Goal: Task Accomplishment & Management: Manage account settings

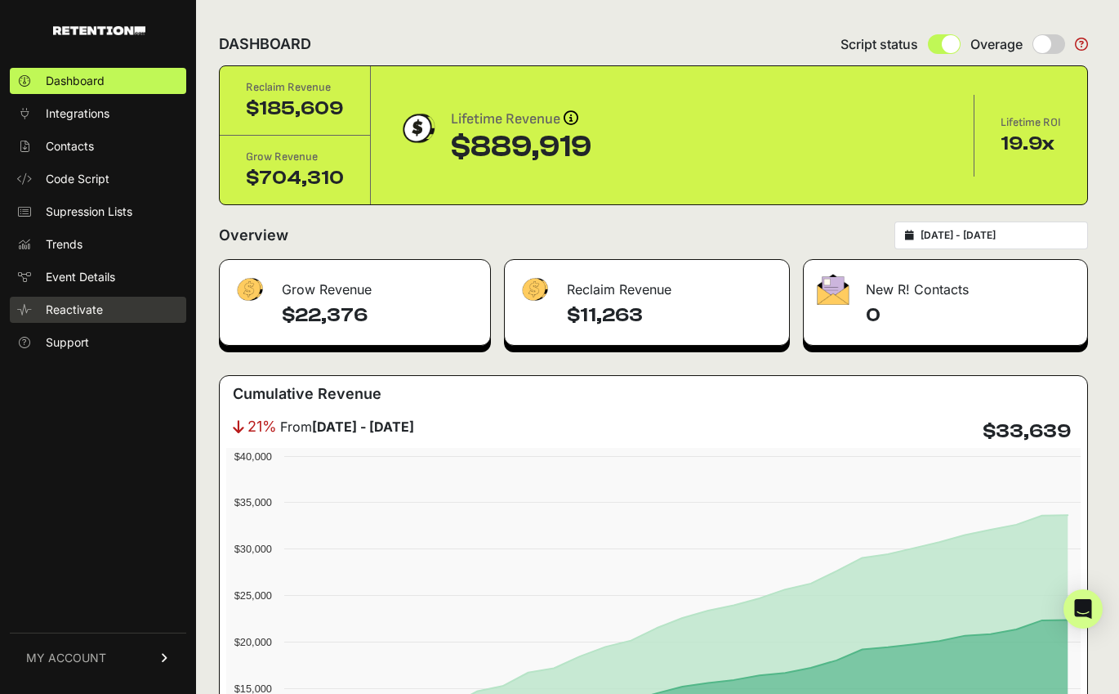
click at [81, 312] on span "Reactivate" at bounding box center [74, 310] width 57 height 16
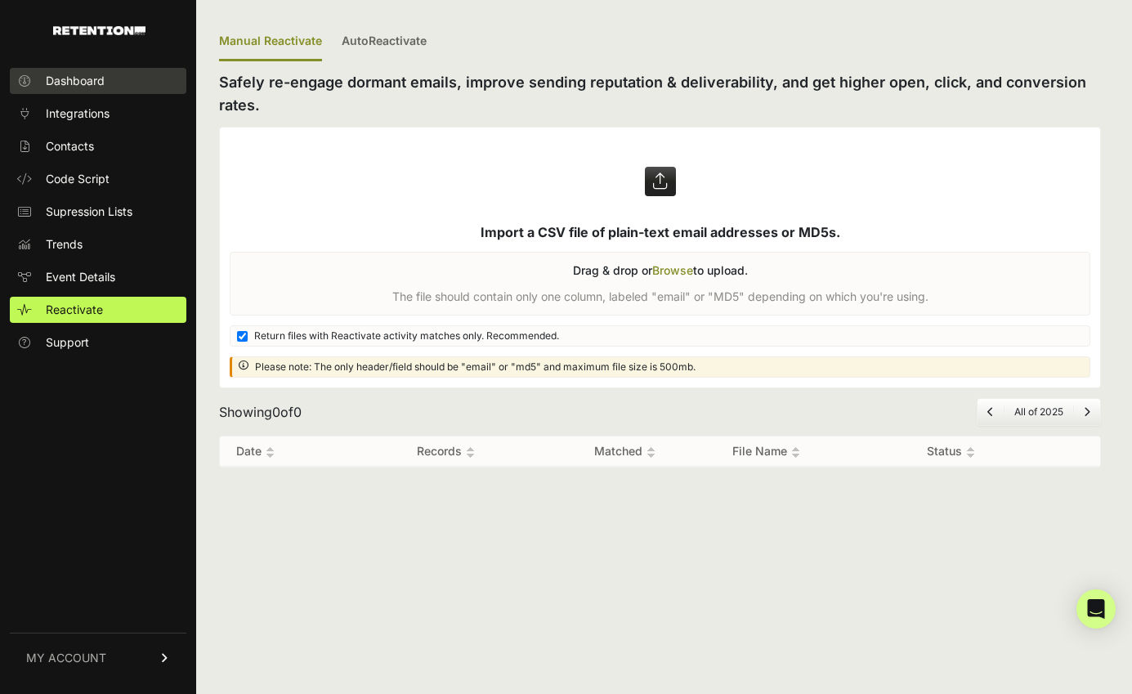
click at [88, 69] on link "Dashboard" at bounding box center [98, 81] width 177 height 26
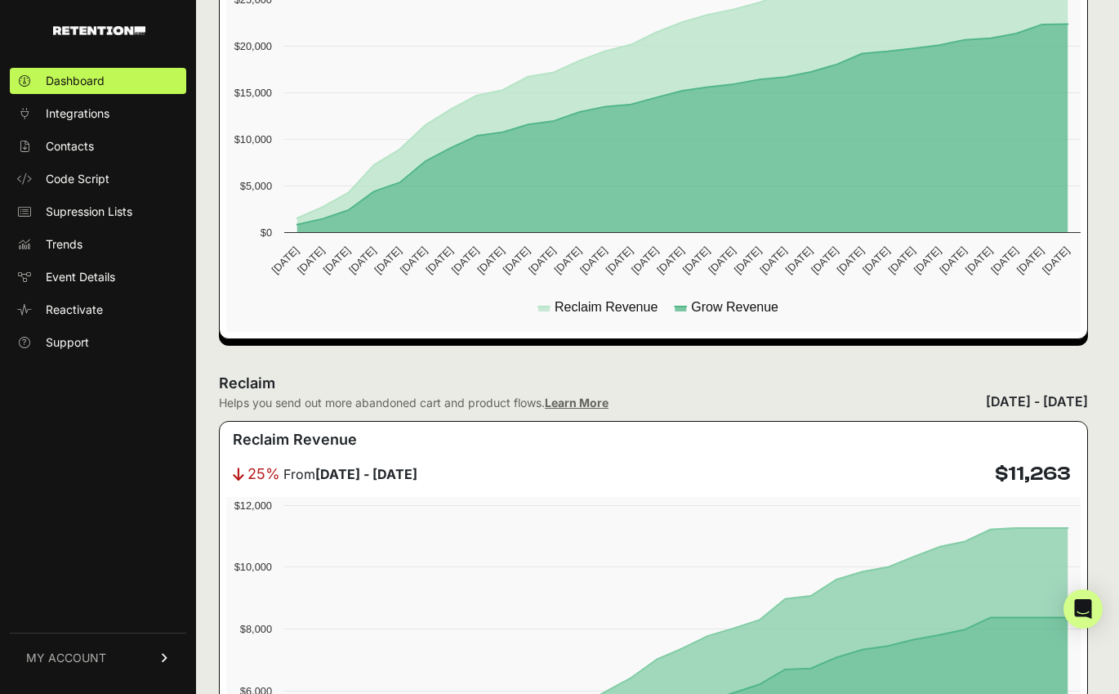
scroll to position [793, 0]
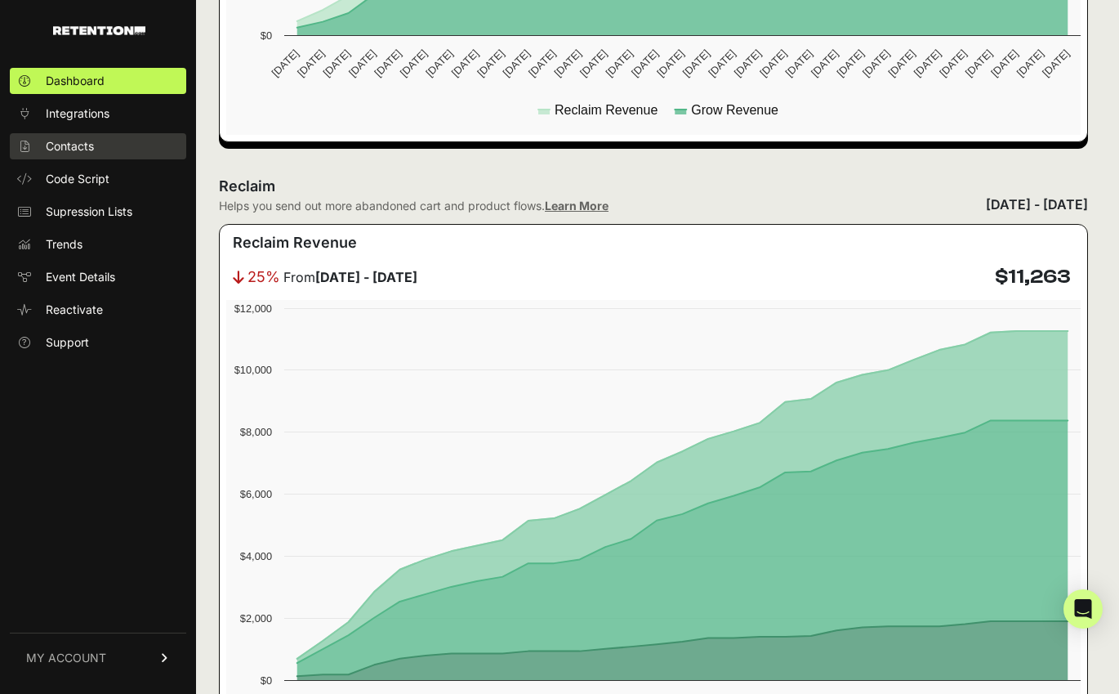
click at [91, 141] on span "Contacts" at bounding box center [70, 146] width 48 height 16
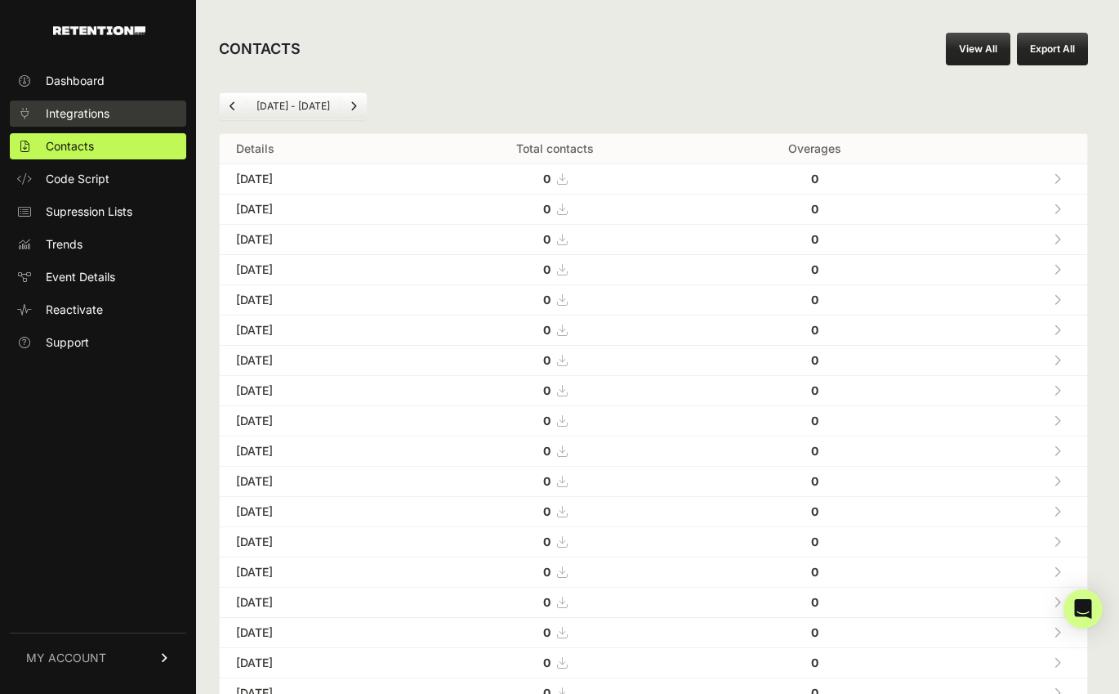
click at [101, 110] on span "Integrations" at bounding box center [78, 113] width 64 height 16
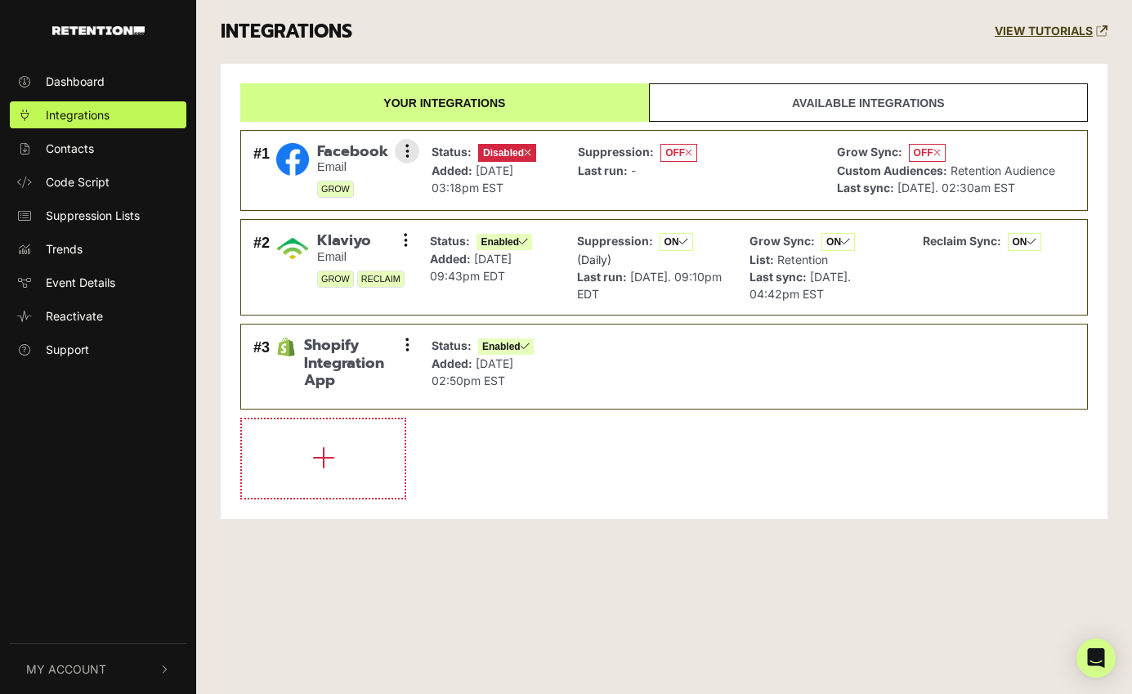
click at [835, 136] on li "#1 Facebook Email GROW Settings Sync History Enable Remove Status: Disabled Add…" at bounding box center [663, 171] width 847 height 82
click at [835, 113] on link "Available integrations" at bounding box center [868, 102] width 439 height 38
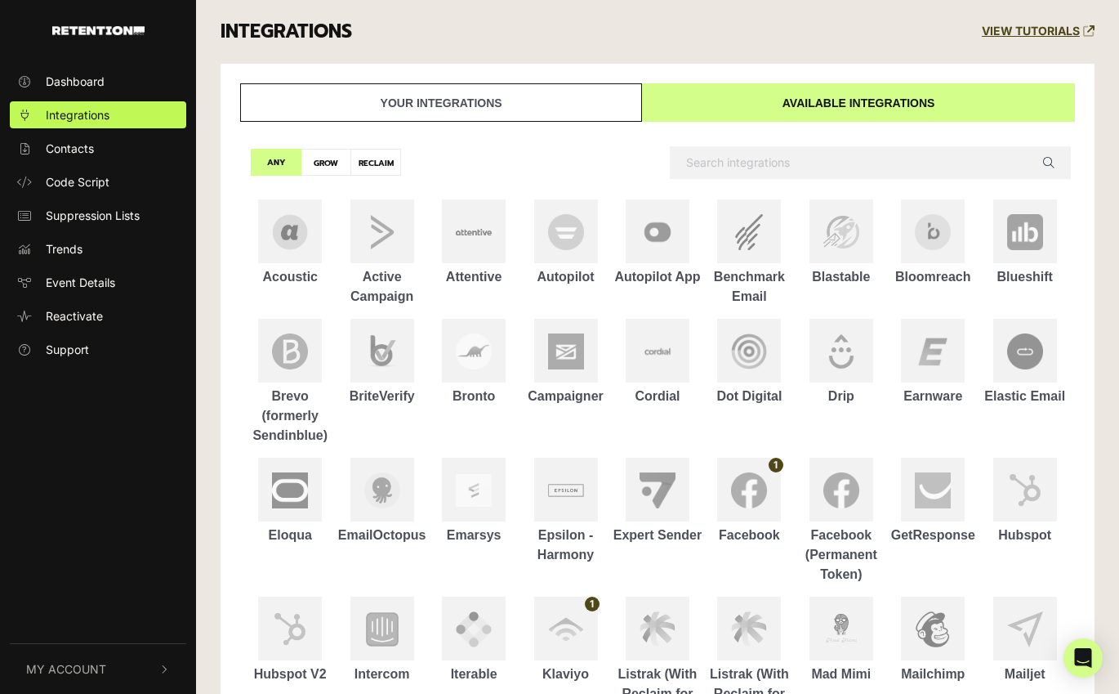
click at [547, 111] on link "Your integrations" at bounding box center [441, 102] width 402 height 38
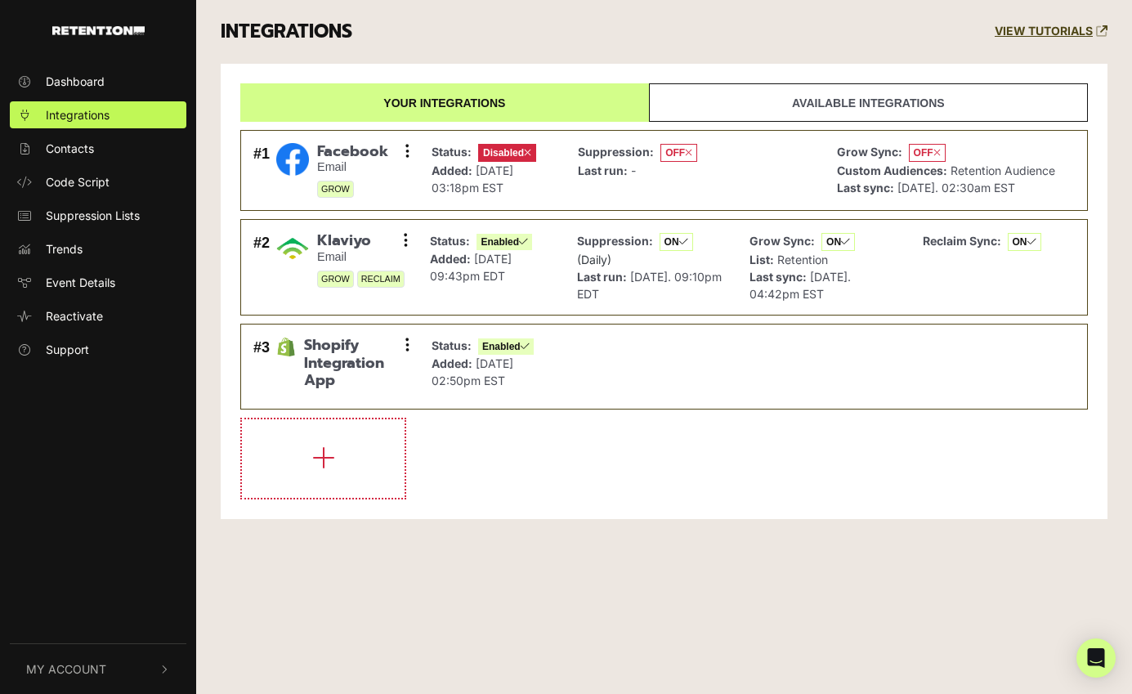
click at [699, 99] on link "Available integrations" at bounding box center [868, 102] width 439 height 38
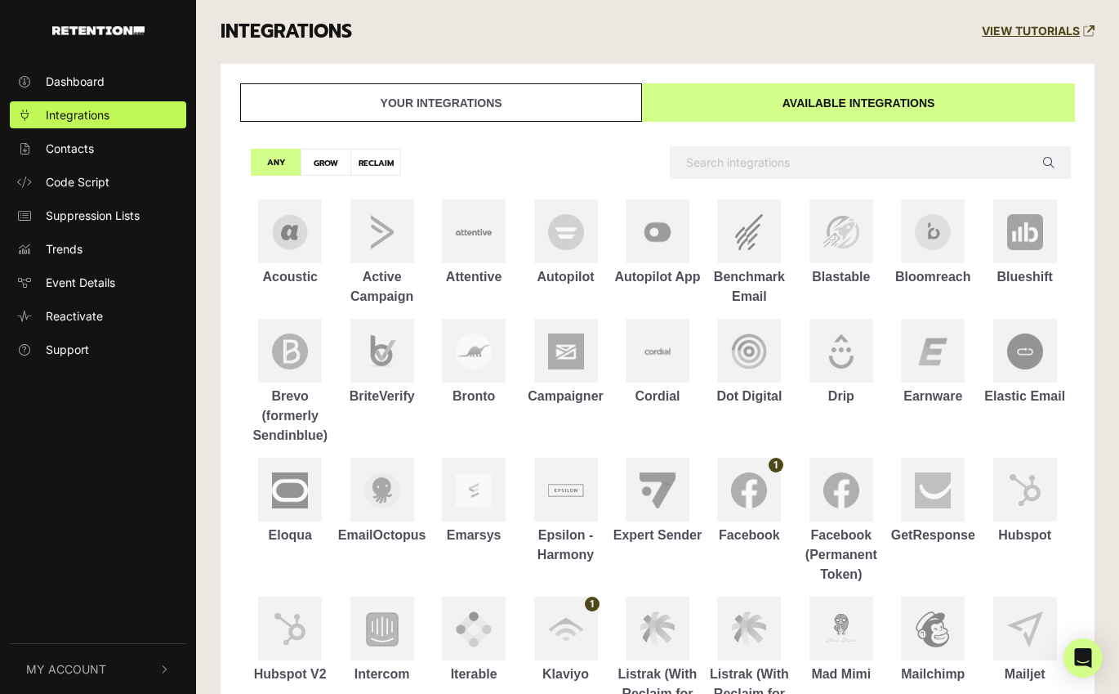
click at [329, 159] on label "GROW" at bounding box center [326, 162] width 51 height 27
radio input "true"
click at [527, 105] on link "Your integrations" at bounding box center [441, 102] width 402 height 38
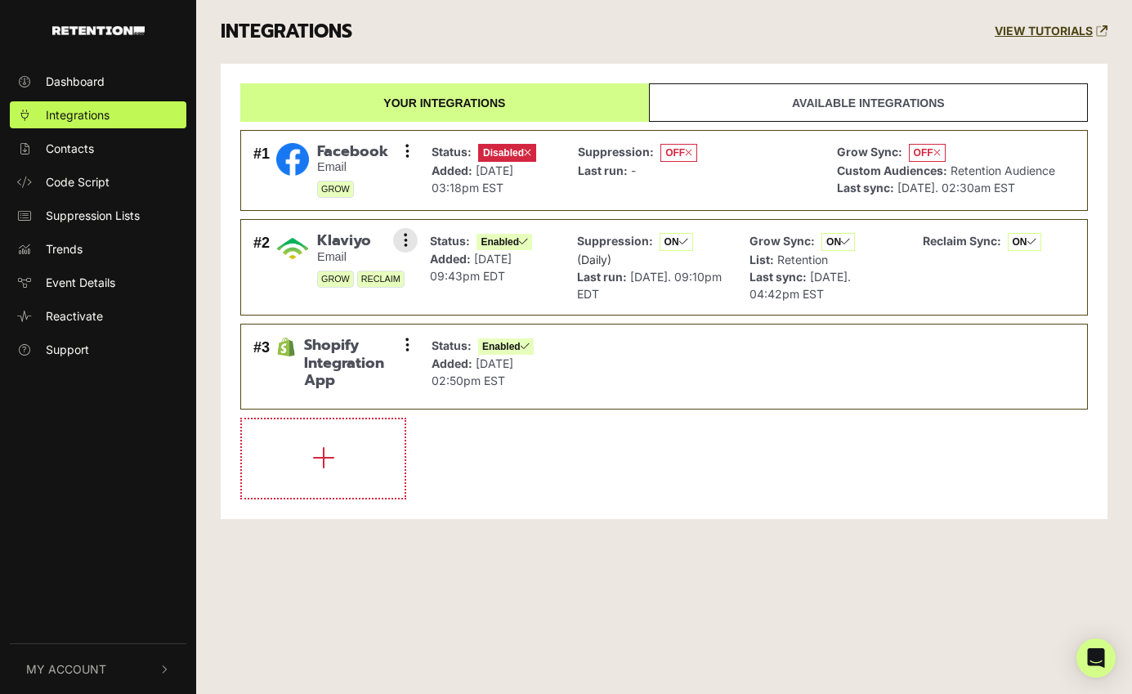
click at [798, 241] on strong "Grow Sync:" at bounding box center [781, 241] width 65 height 14
